Goal: Navigation & Orientation: Find specific page/section

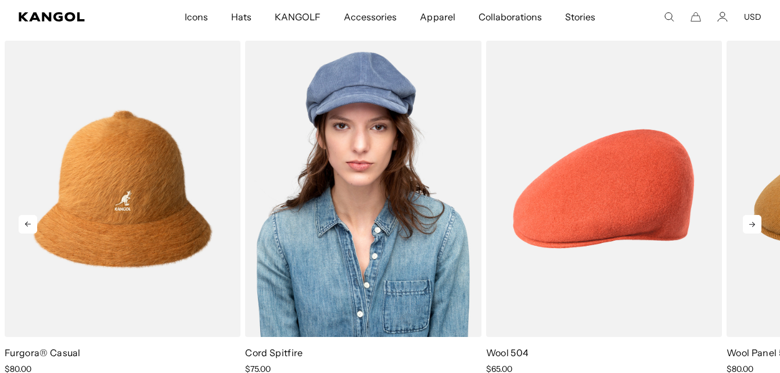
scroll to position [523, 0]
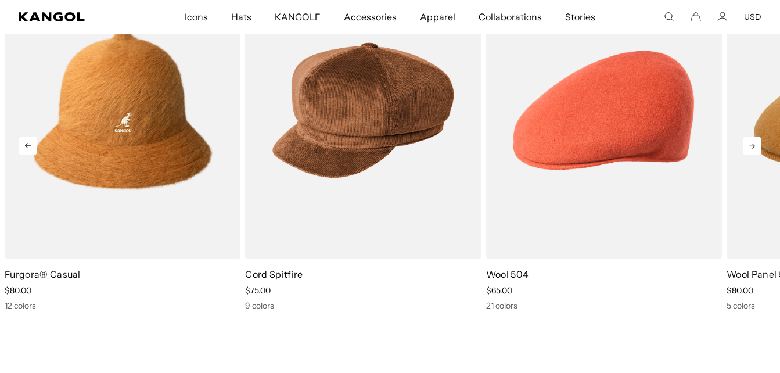
click at [755, 146] on icon at bounding box center [752, 145] width 19 height 19
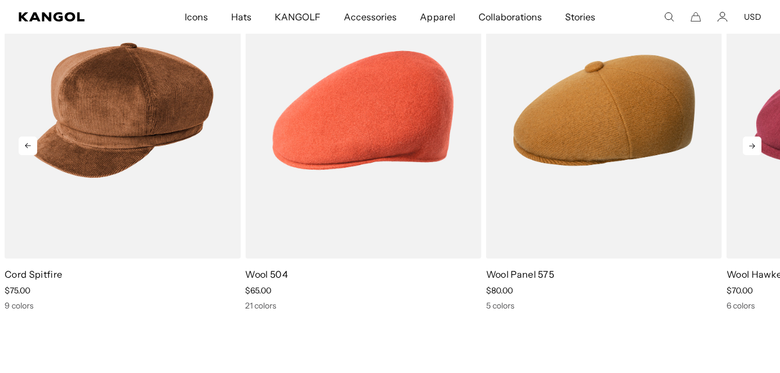
scroll to position [0, 0]
click at [746, 148] on icon at bounding box center [752, 145] width 19 height 19
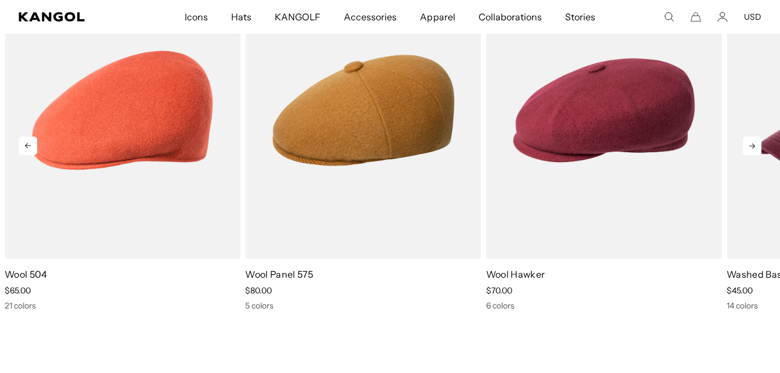
click at [746, 147] on icon at bounding box center [752, 145] width 19 height 19
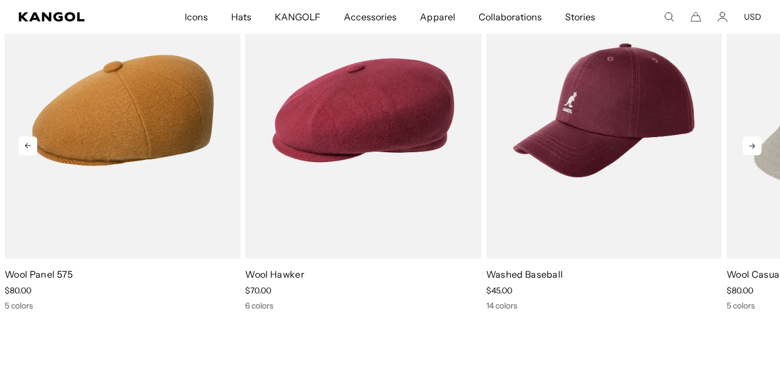
scroll to position [0, 239]
click at [745, 147] on icon at bounding box center [752, 145] width 19 height 19
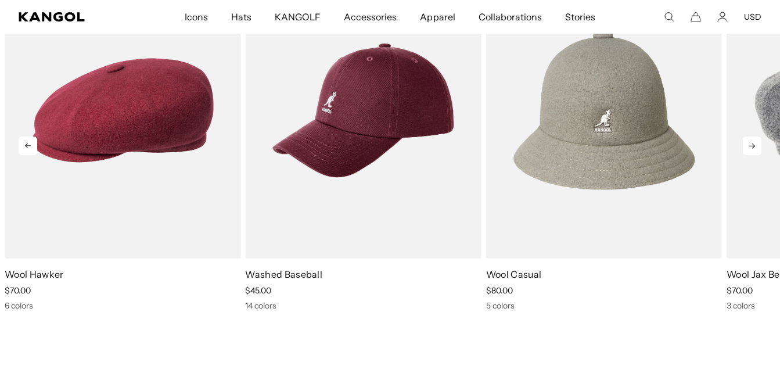
click at [744, 147] on icon at bounding box center [752, 145] width 19 height 19
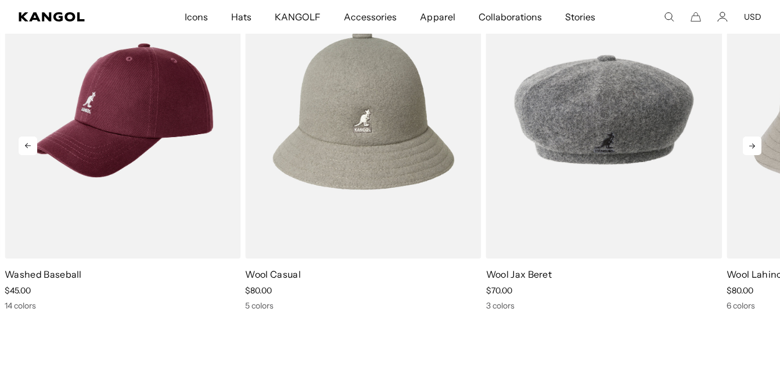
scroll to position [0, 0]
click at [743, 147] on icon at bounding box center [752, 145] width 19 height 19
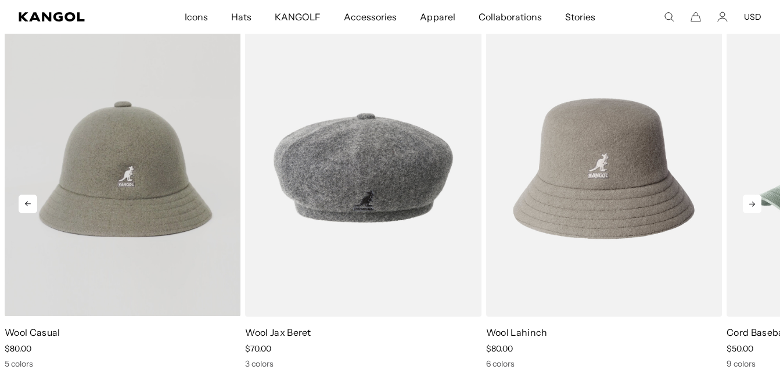
scroll to position [0, 239]
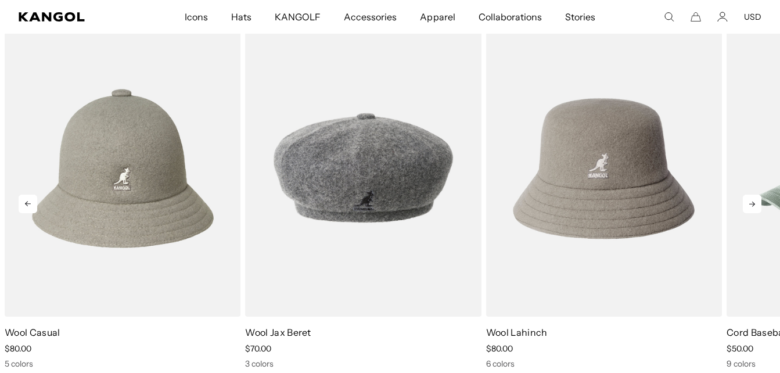
click at [750, 199] on icon at bounding box center [752, 204] width 19 height 19
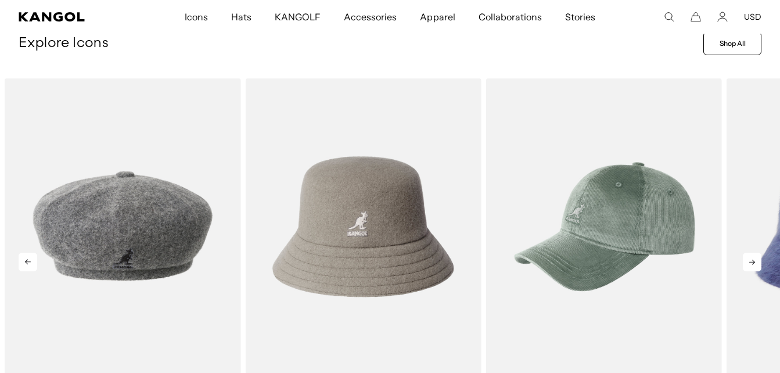
click at [750, 258] on icon at bounding box center [752, 262] width 19 height 19
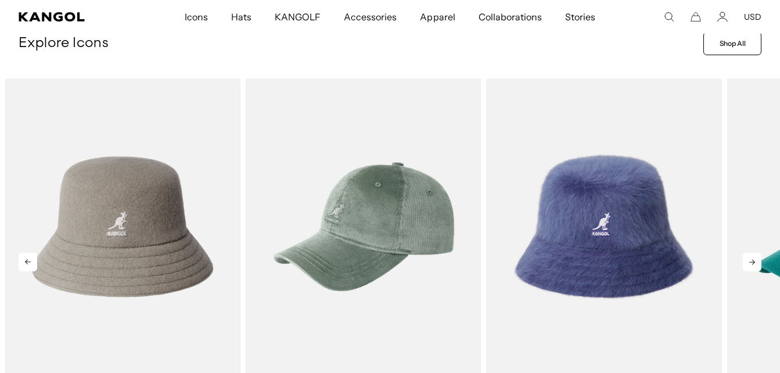
click at [750, 257] on icon at bounding box center [752, 262] width 19 height 19
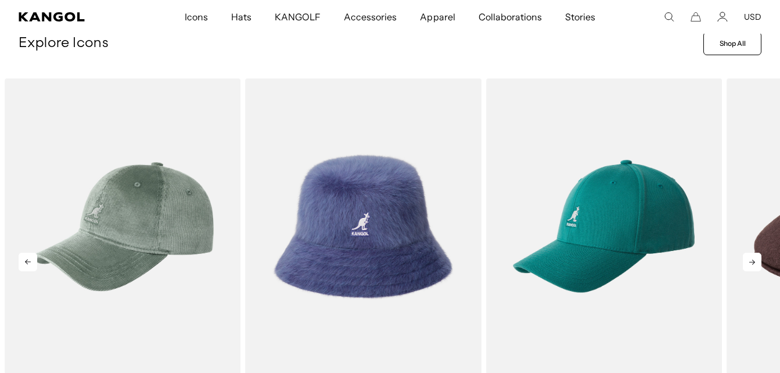
click at [750, 256] on icon at bounding box center [752, 262] width 19 height 19
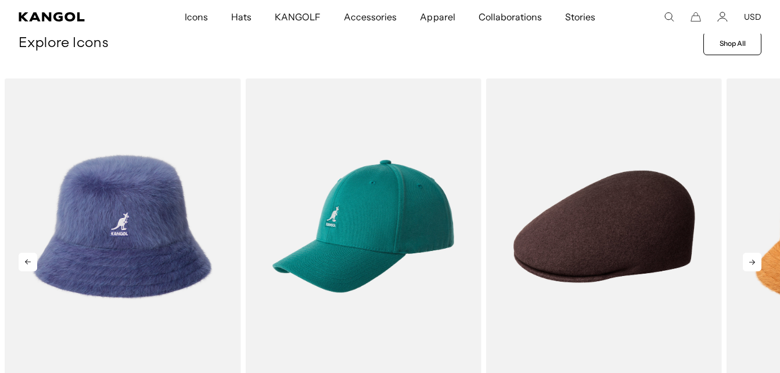
click at [747, 264] on icon at bounding box center [752, 262] width 19 height 19
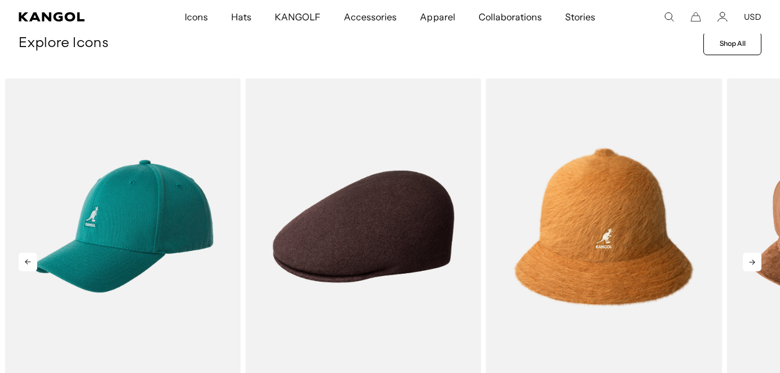
click at [747, 264] on icon at bounding box center [752, 262] width 19 height 19
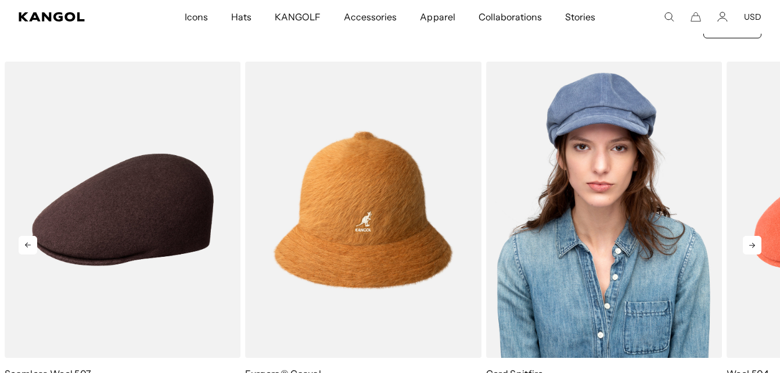
scroll to position [406, 0]
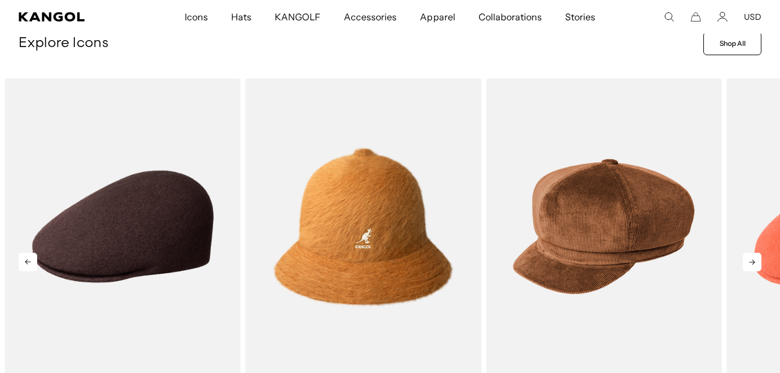
click at [749, 263] on icon at bounding box center [752, 262] width 19 height 19
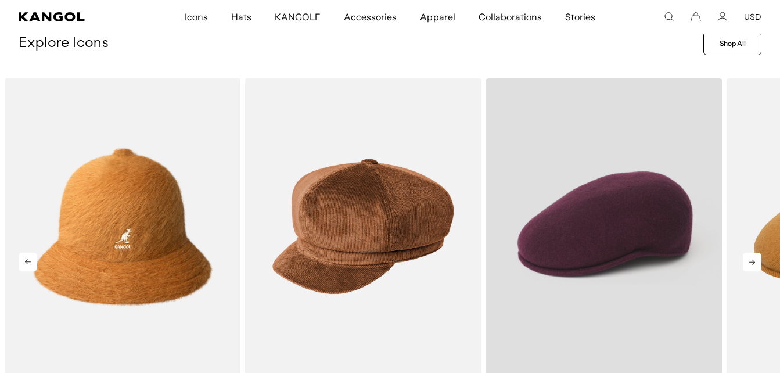
scroll to position [0, 239]
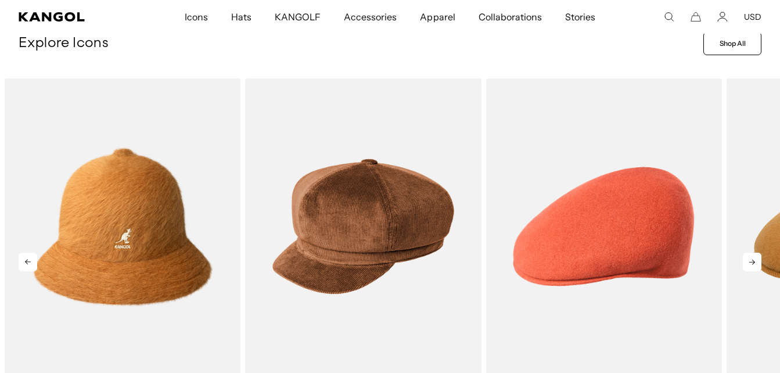
click at [743, 255] on icon at bounding box center [752, 262] width 19 height 19
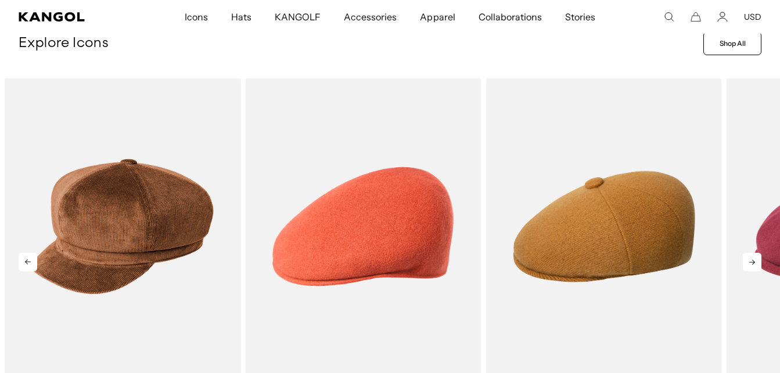
click at [747, 256] on icon at bounding box center [752, 262] width 19 height 19
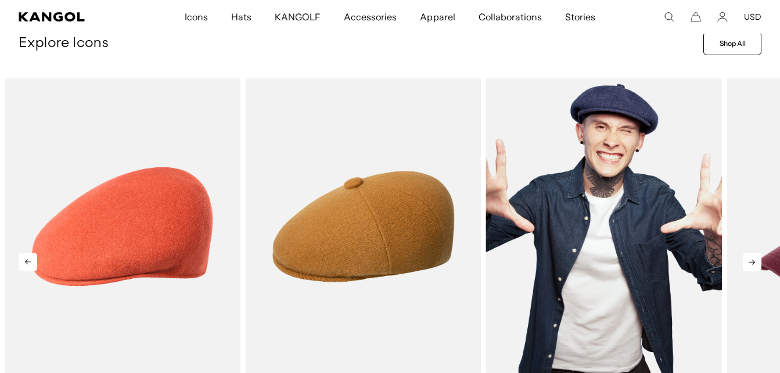
scroll to position [0, 0]
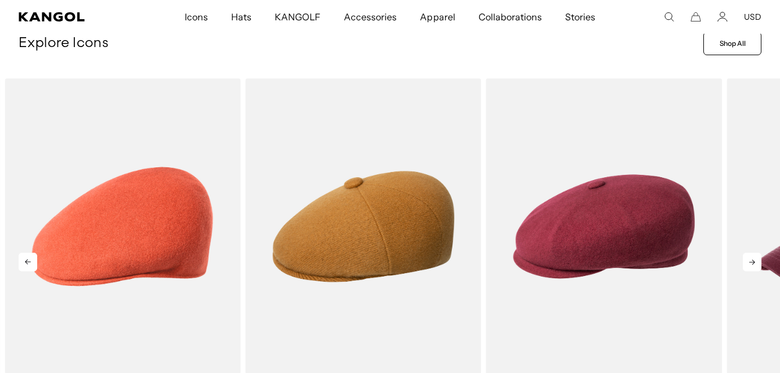
click at [750, 262] on icon at bounding box center [752, 262] width 6 height 5
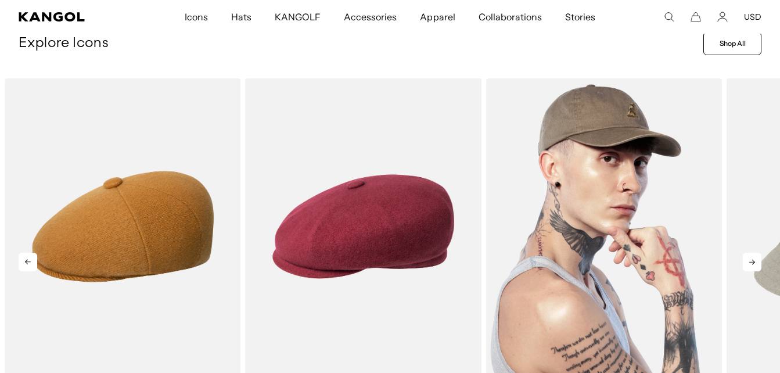
scroll to position [0, 239]
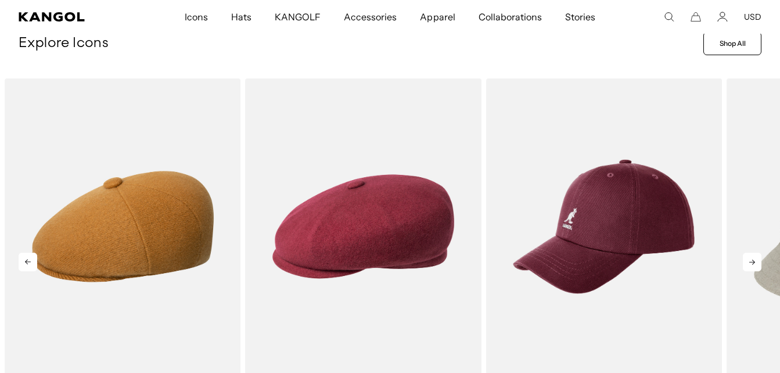
click at [757, 264] on icon at bounding box center [752, 262] width 19 height 19
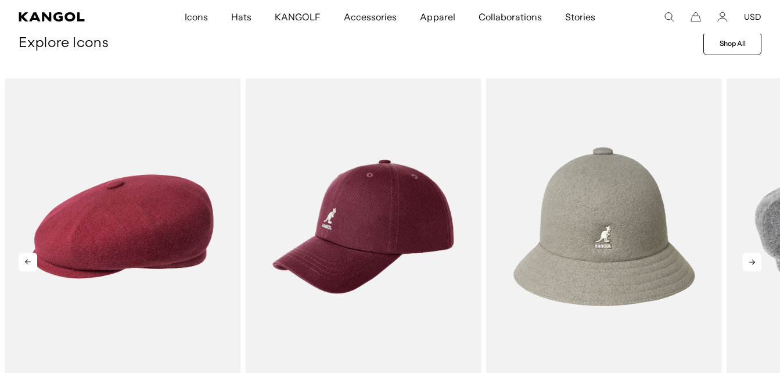
click at [755, 264] on icon at bounding box center [752, 262] width 19 height 19
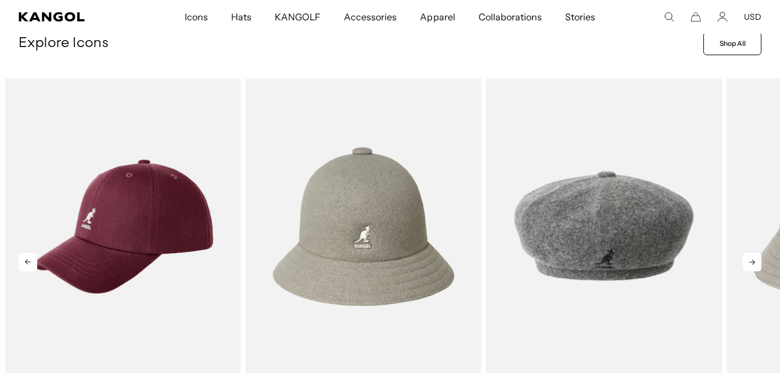
scroll to position [0, 0]
click at [748, 264] on icon at bounding box center [752, 262] width 19 height 19
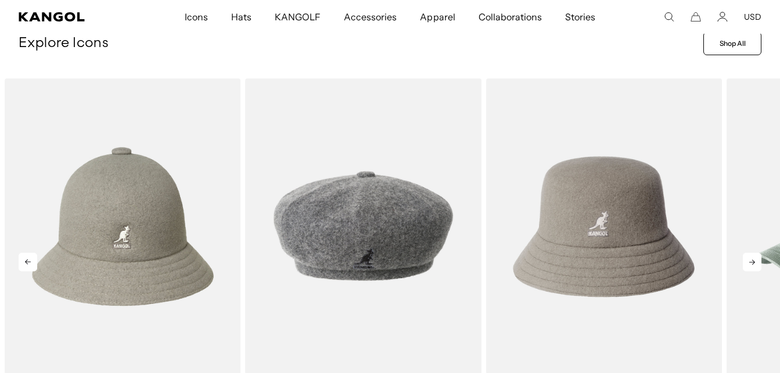
click at [748, 264] on icon at bounding box center [752, 262] width 19 height 19
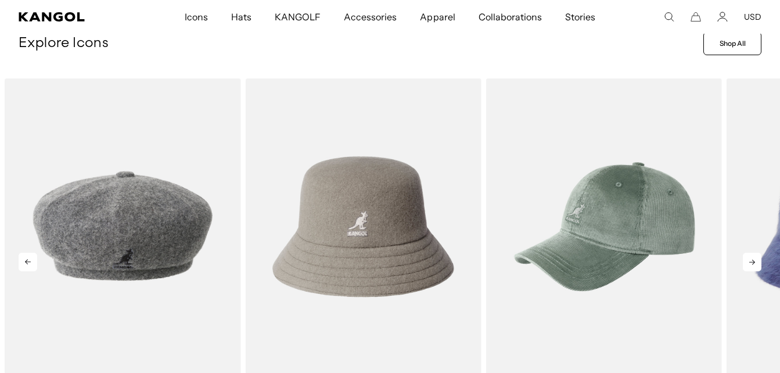
click at [750, 265] on div "Previous Next Wool Jax Beret price $70.00 3 colors Wool Lahinch price $80.00 6 …" at bounding box center [390, 252] width 780 height 348
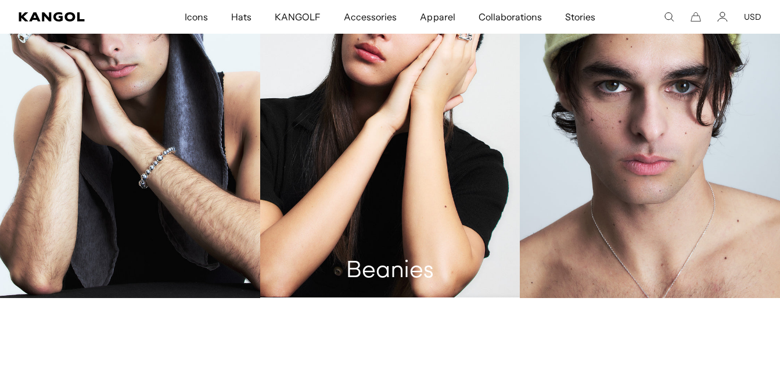
scroll to position [1452, 0]
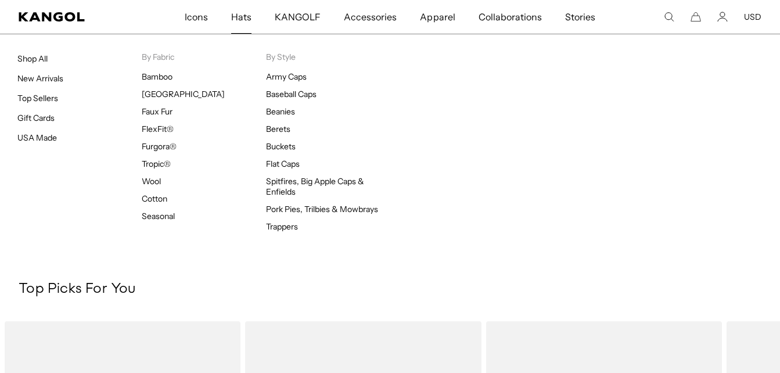
click at [251, 19] on span "Hats" at bounding box center [241, 17] width 20 height 34
